Goal: Ask a question

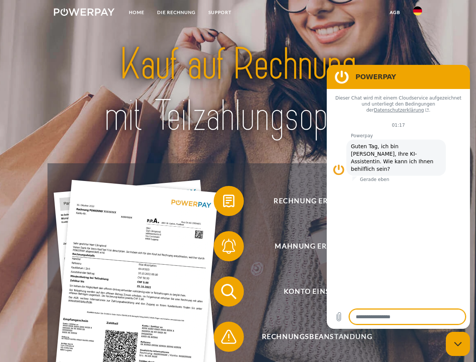
click at [84, 13] on img at bounding box center [84, 12] width 61 height 8
click at [418, 13] on img at bounding box center [417, 10] width 9 height 9
click at [395, 12] on link "agb" at bounding box center [394, 13] width 23 height 14
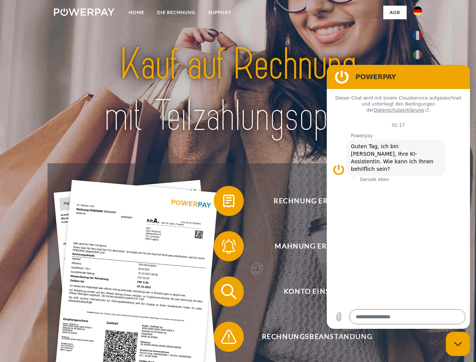
click at [223, 202] on span at bounding box center [218, 201] width 38 height 38
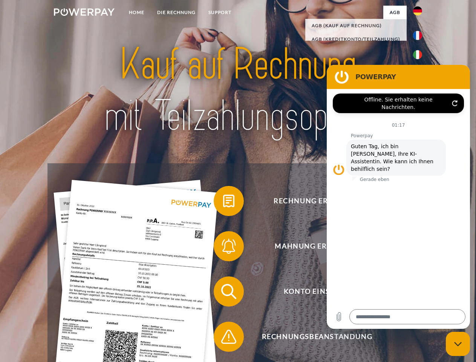
click at [223, 248] on span at bounding box center [218, 246] width 38 height 38
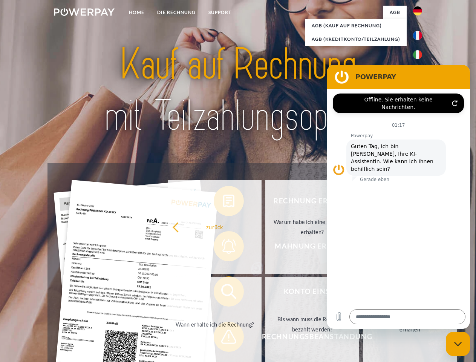
click at [265, 293] on link "Bis wann muss die Rechnung bezahlt werden?" at bounding box center [312, 324] width 94 height 94
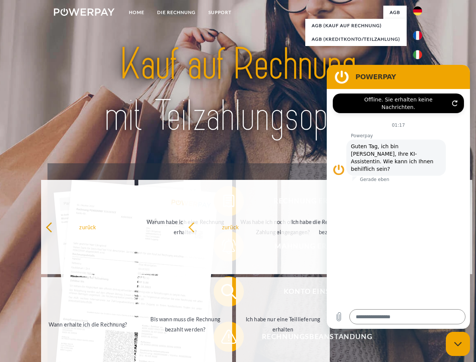
click at [223, 338] on span at bounding box center [218, 337] width 38 height 38
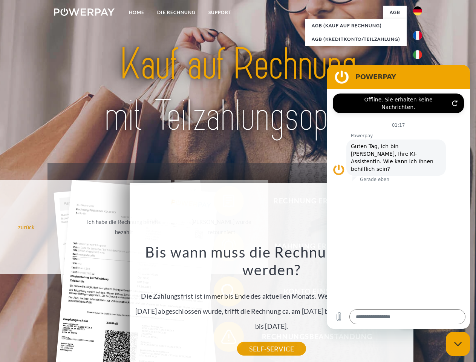
click at [458, 344] on icon "Messaging-Fenster schließen" at bounding box center [458, 343] width 8 height 5
type textarea "*"
